Goal: Task Accomplishment & Management: Manage account settings

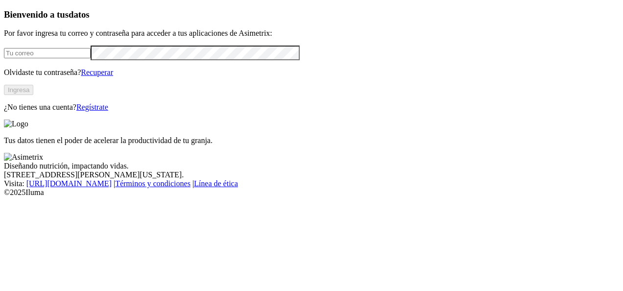
type input "[PERSON_NAME][EMAIL_ADDRESS][PERSON_NAME][DOMAIN_NAME]"
click at [33, 95] on button "Ingresa" at bounding box center [18, 90] width 29 height 10
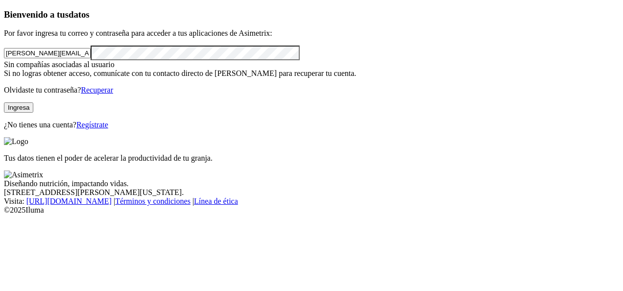
click at [33, 113] on button "Ingresa" at bounding box center [18, 107] width 29 height 10
click at [113, 94] on link "Recuperar" at bounding box center [97, 90] width 32 height 8
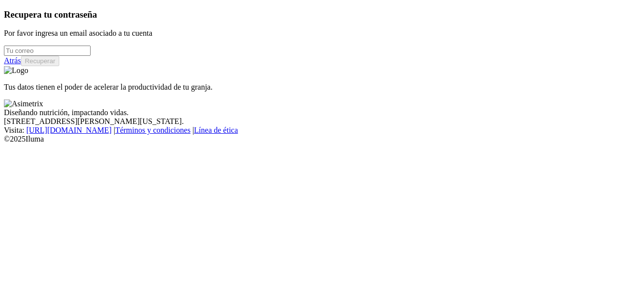
click at [86, 56] on input "email" at bounding box center [47, 51] width 87 height 10
type input "[PERSON_NAME][EMAIL_ADDRESS][PERSON_NAME][DOMAIN_NAME]"
click at [59, 66] on button "Recuperar" at bounding box center [40, 61] width 38 height 10
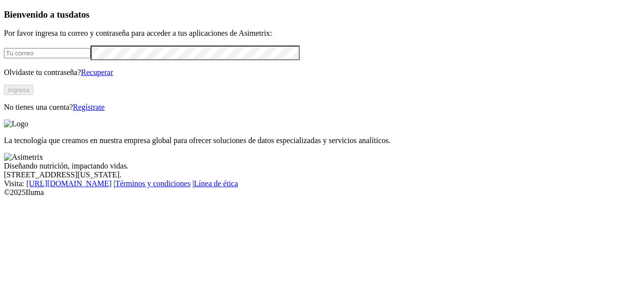
type input "[PERSON_NAME][EMAIL_ADDRESS][PERSON_NAME][DOMAIN_NAME]"
click input "submit" at bounding box center [0, 0] width 0 height 0
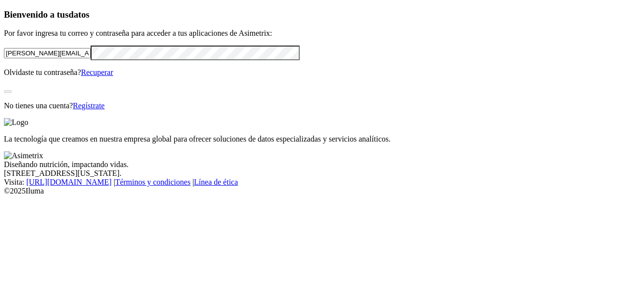
click at [238, 110] on div "Bienvenido a tus datos Por favor ingresa tu correo y contraseña para acceder a …" at bounding box center [311, 59] width 615 height 101
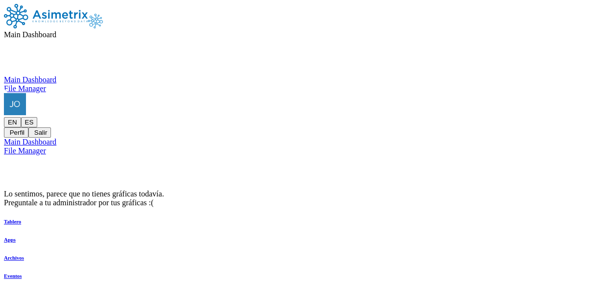
click at [388, 190] on div "Lo sentimos, parece que no tienes gráficas todavía. Preguntale a tu administrad…" at bounding box center [308, 199] width 608 height 18
click at [317, 30] on div "Main Dashboard Main Dashboard File Manager" at bounding box center [308, 61] width 608 height 63
click at [56, 30] on span "Main Dashboard" at bounding box center [30, 34] width 52 height 8
click at [4, 84] on icon at bounding box center [4, 84] width 0 height 0
click at [46, 30] on span "File Manager" at bounding box center [25, 34] width 42 height 8
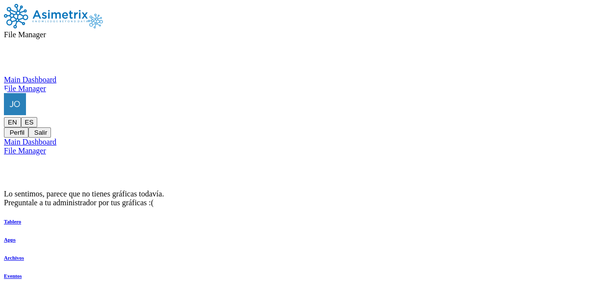
click at [4, 75] on icon at bounding box center [4, 75] width 0 height 0
click at [4, 93] on icon at bounding box center [4, 93] width 0 height 0
click at [4, 117] on icon at bounding box center [4, 117] width 0 height 0
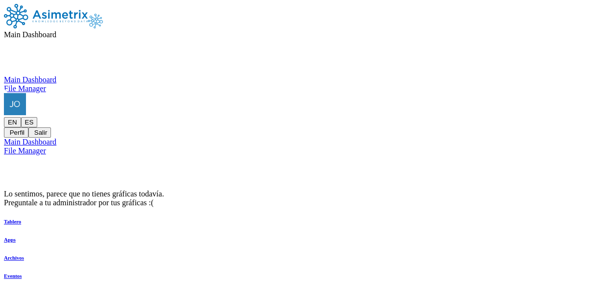
click at [4, 117] on icon at bounding box center [4, 117] width 0 height 0
click at [28, 127] on button "Perfil" at bounding box center [16, 132] width 24 height 10
click at [88, 18] on img at bounding box center [46, 16] width 84 height 24
click at [56, 30] on span "Main Dashboard" at bounding box center [30, 34] width 52 height 8
click at [295, 84] on div "File Manager" at bounding box center [308, 88] width 608 height 9
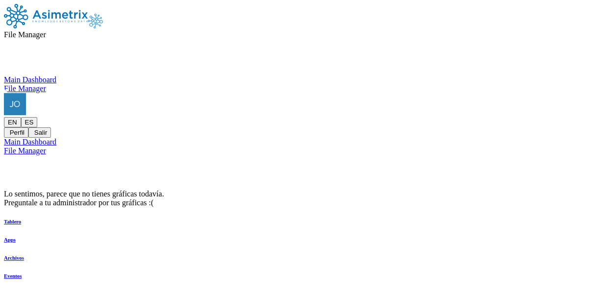
click at [68, 24] on img at bounding box center [46, 16] width 84 height 24
click at [559, 93] on div "EN ES Perfil Salir" at bounding box center [308, 115] width 608 height 45
click at [4, 93] on icon at bounding box center [4, 93] width 0 height 0
click at [589, 93] on div "EN ES Perfil Salir" at bounding box center [308, 115] width 608 height 45
click at [4, 117] on icon at bounding box center [4, 117] width 0 height 0
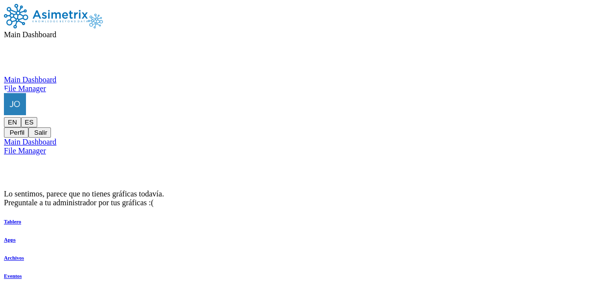
click at [4, 117] on icon at bounding box center [4, 117] width 0 height 0
